Goal: Task Accomplishment & Management: Manage account settings

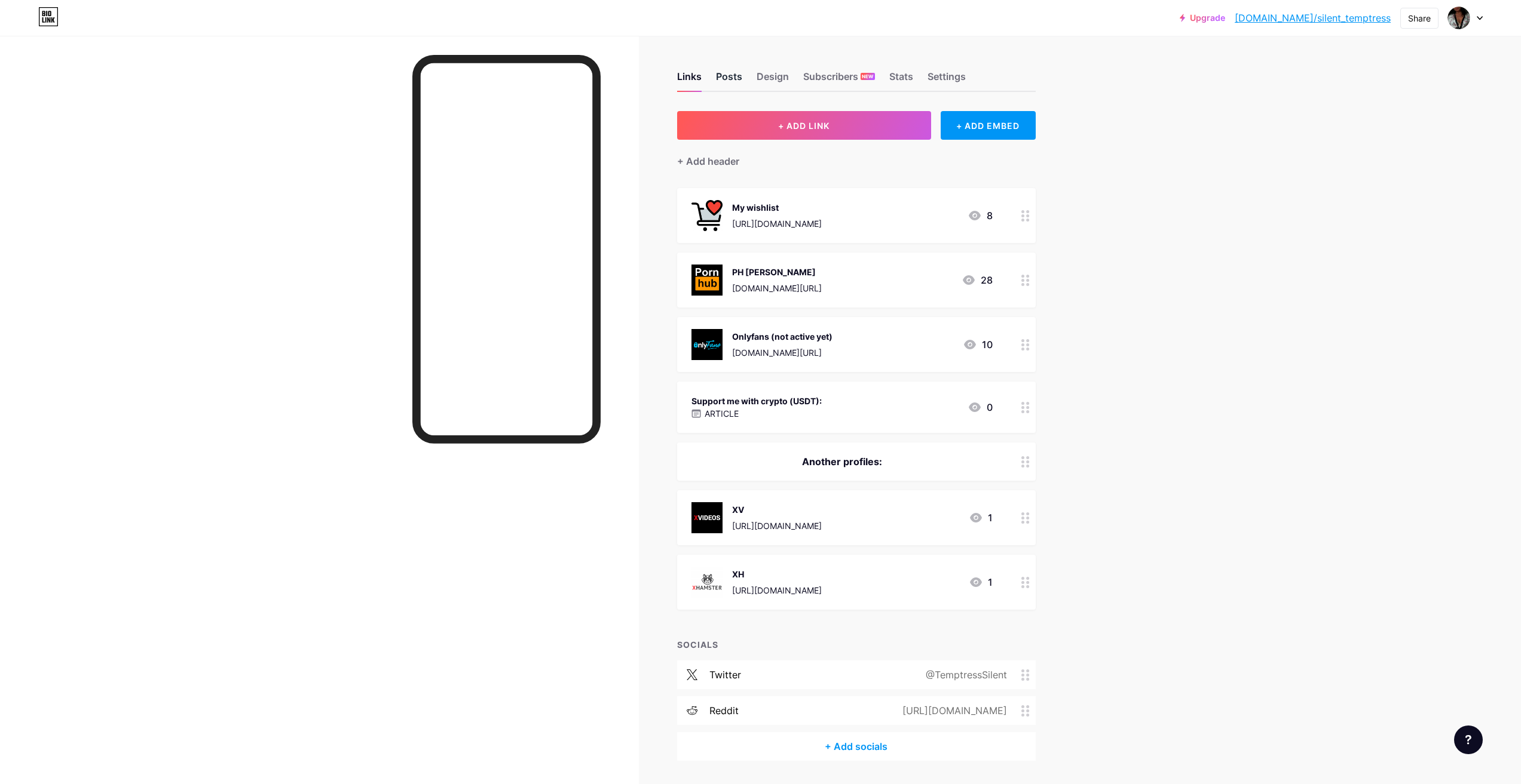
click at [733, 71] on div "Posts" at bounding box center [729, 80] width 26 height 22
click at [765, 75] on div "Design" at bounding box center [773, 80] width 32 height 22
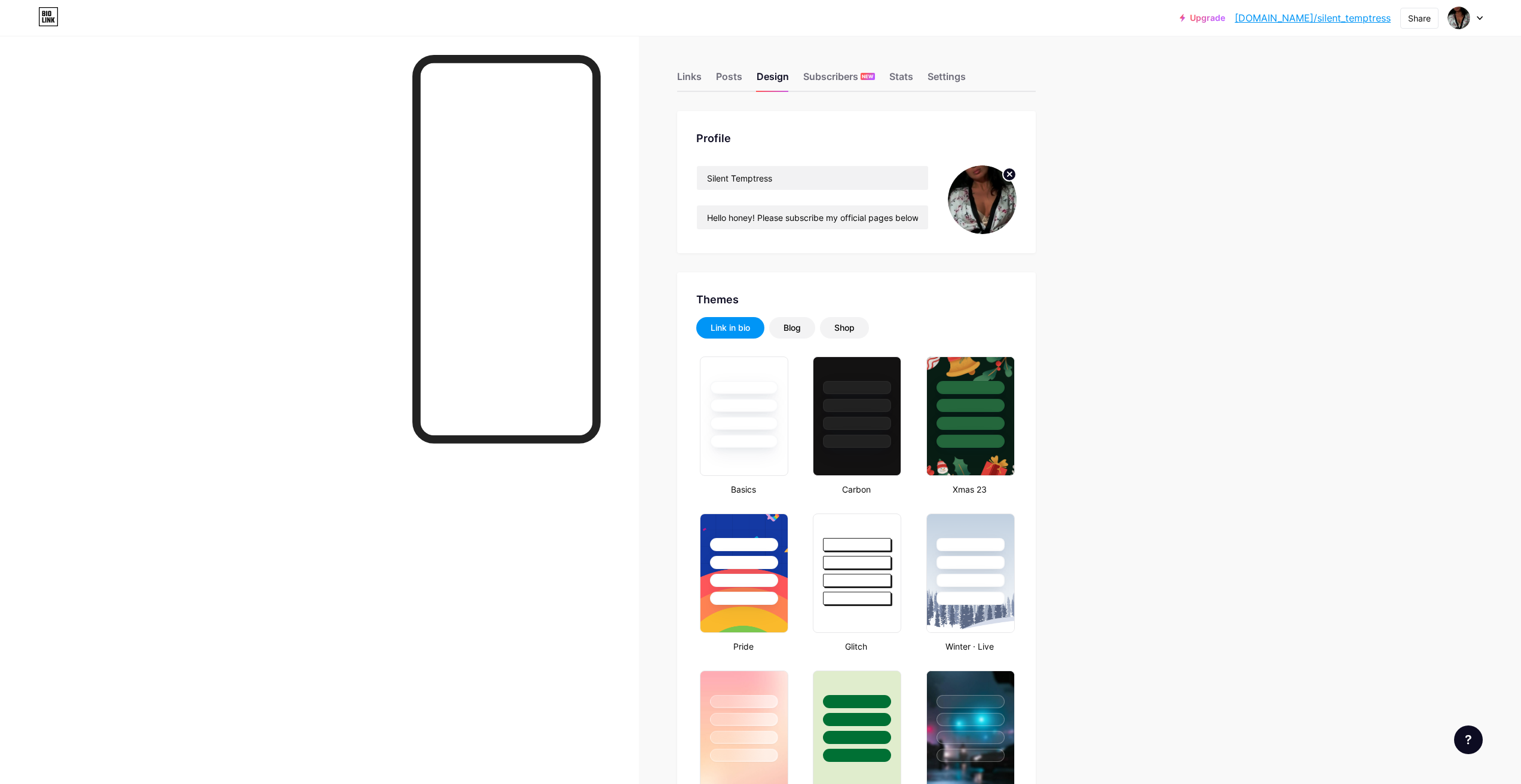
type input "#000000"
type input "#ffffff"
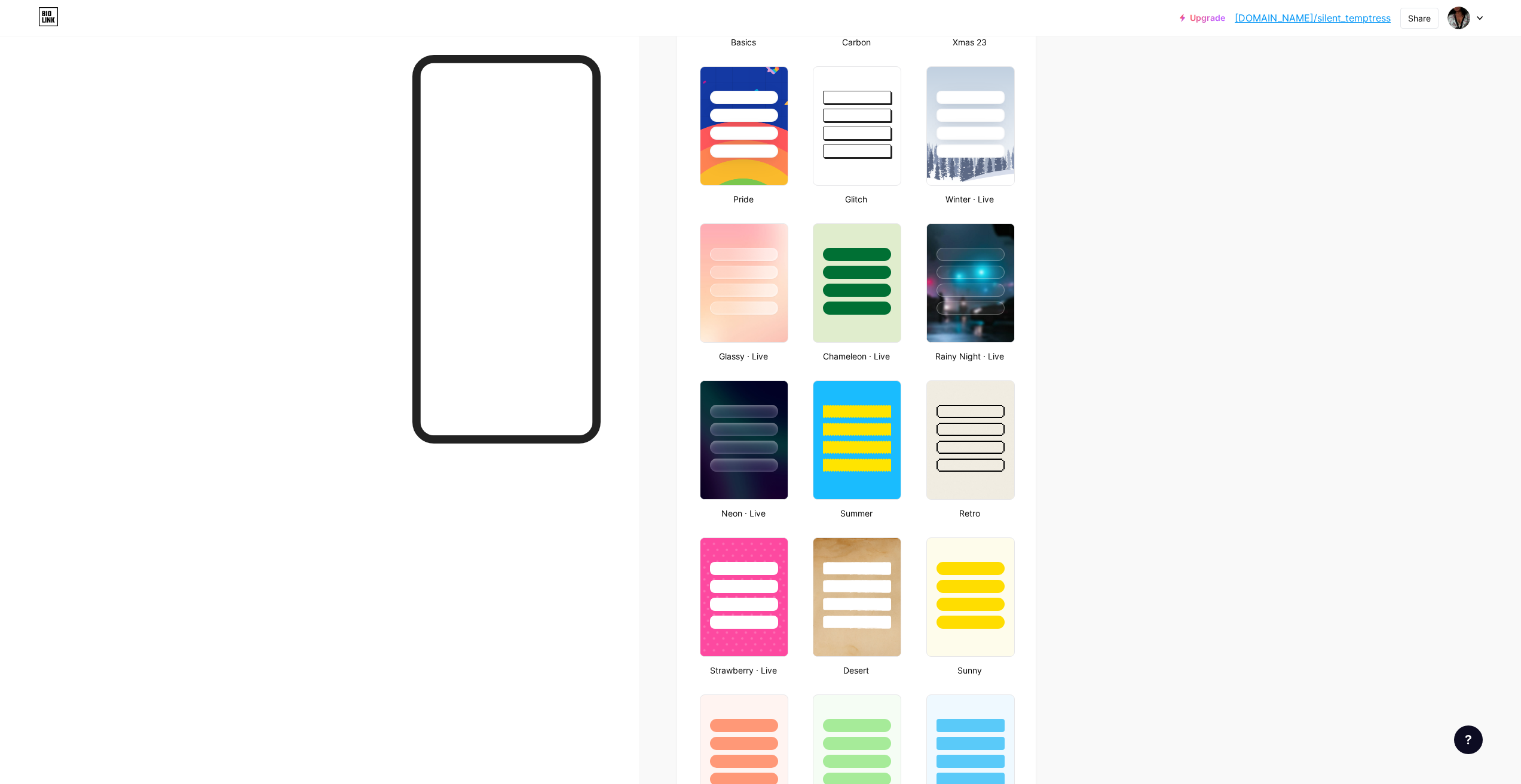
scroll to position [478, 0]
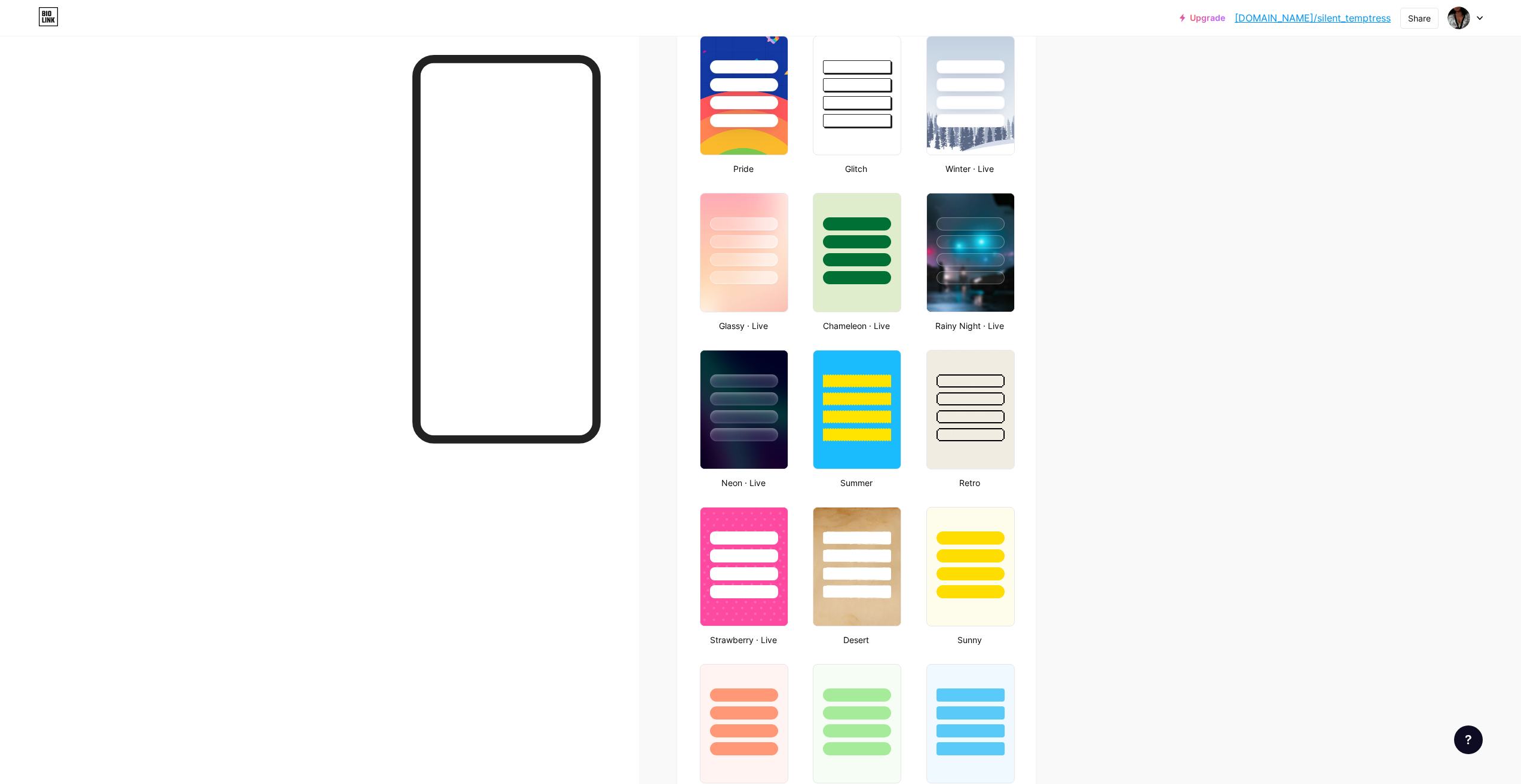
click at [763, 483] on div "Neon · Live" at bounding box center [743, 483] width 94 height 12
copy div "Neon · Live"
click at [759, 433] on div at bounding box center [744, 436] width 70 height 14
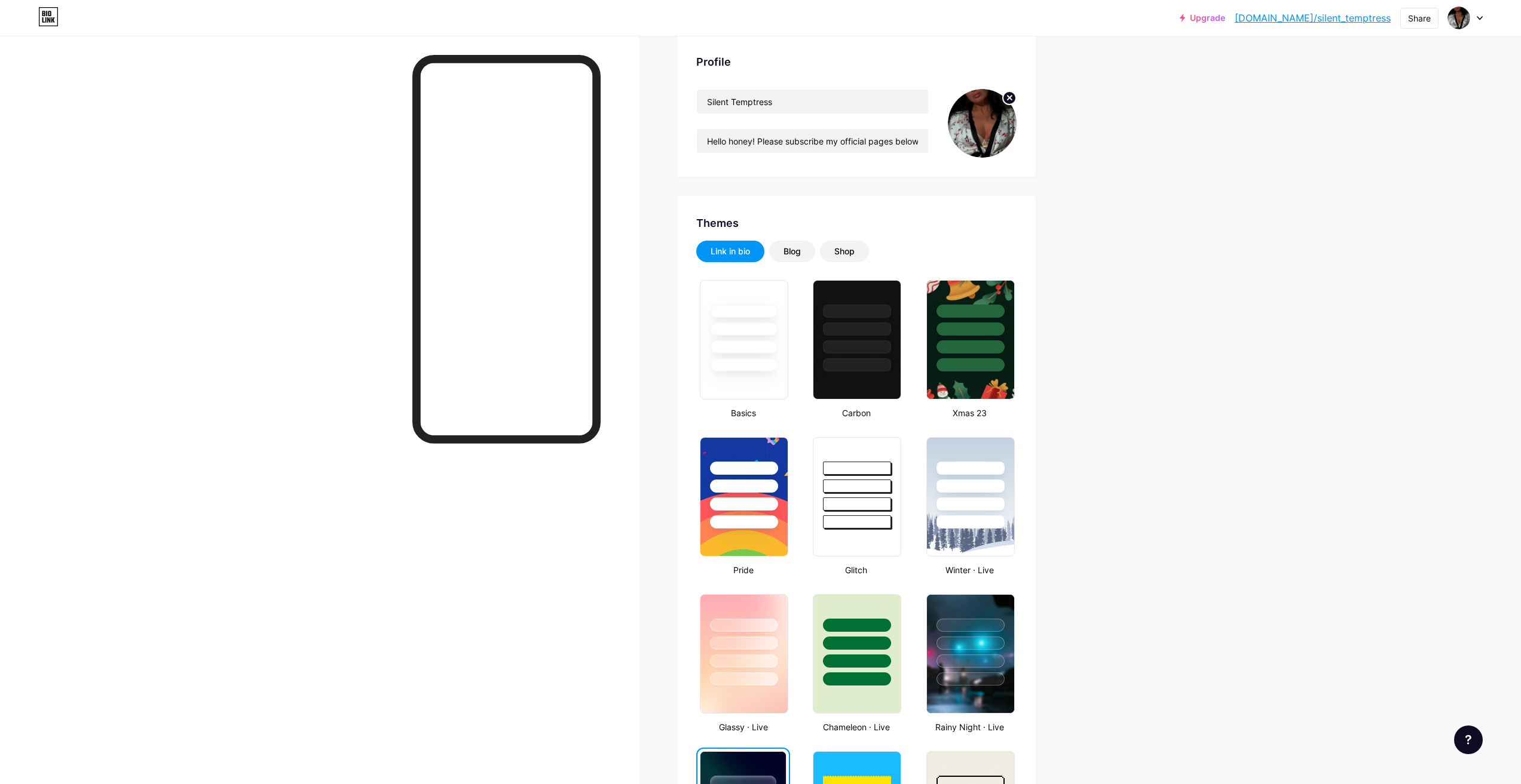
scroll to position [0, 0]
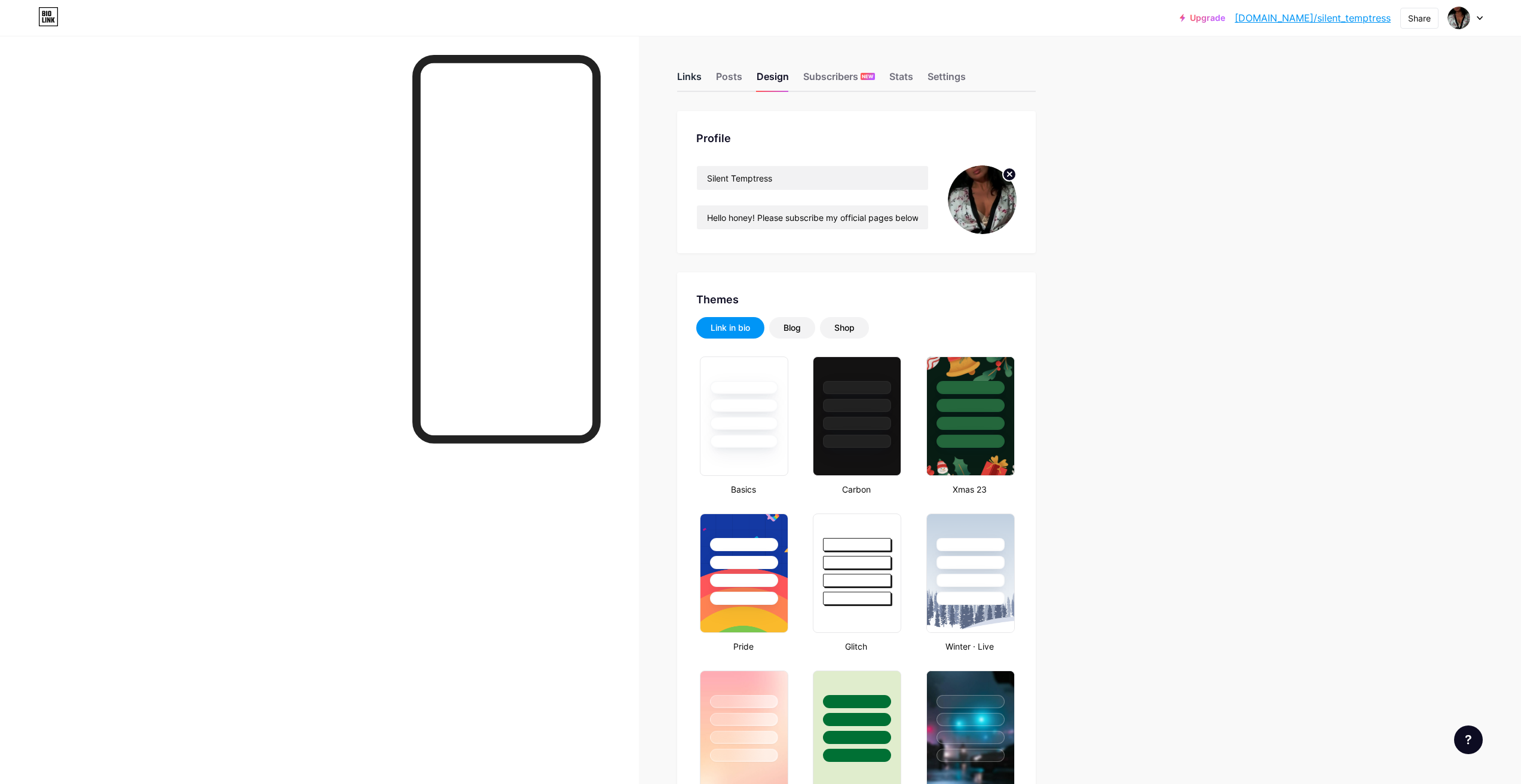
click at [690, 77] on div "Links" at bounding box center [689, 80] width 25 height 22
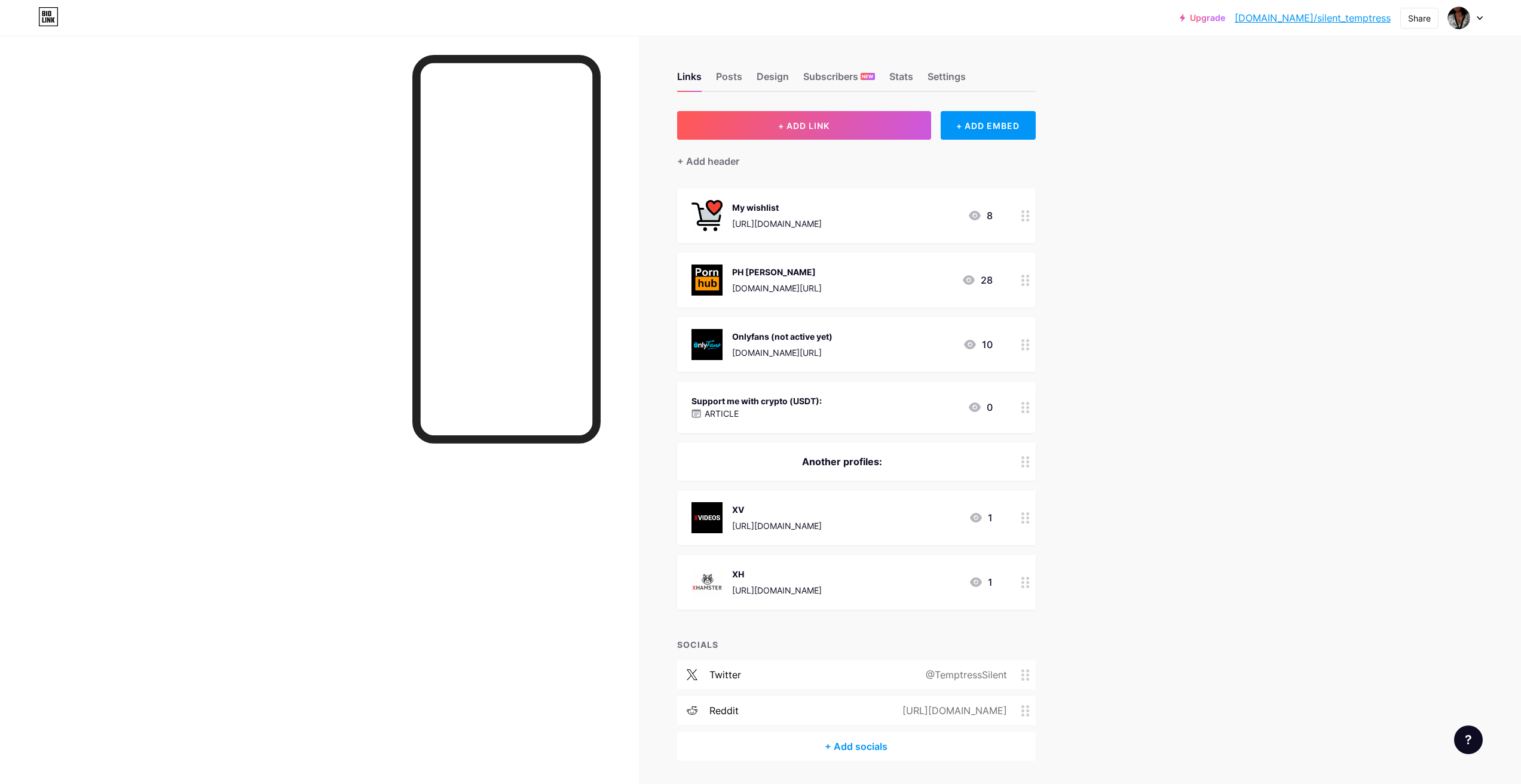
click at [704, 276] on img at bounding box center [707, 280] width 31 height 31
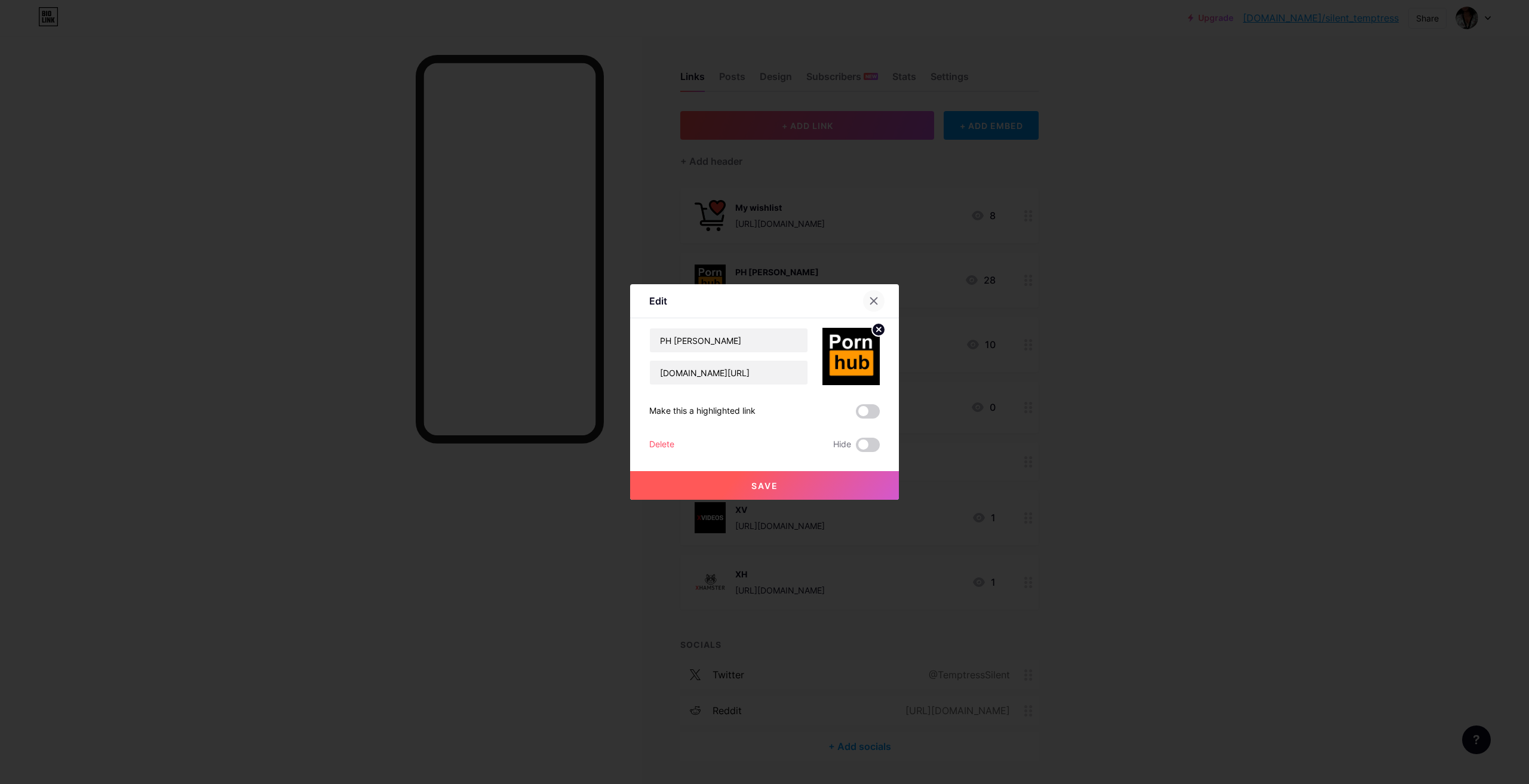
click at [877, 299] on div at bounding box center [874, 301] width 22 height 22
